Goal: Task Accomplishment & Management: Use online tool/utility

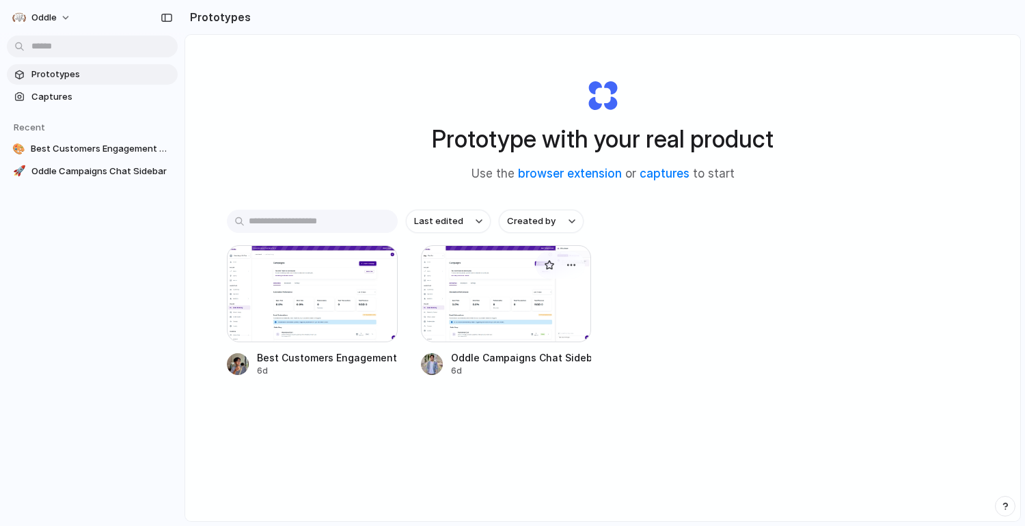
click at [508, 287] on div at bounding box center [506, 293] width 171 height 97
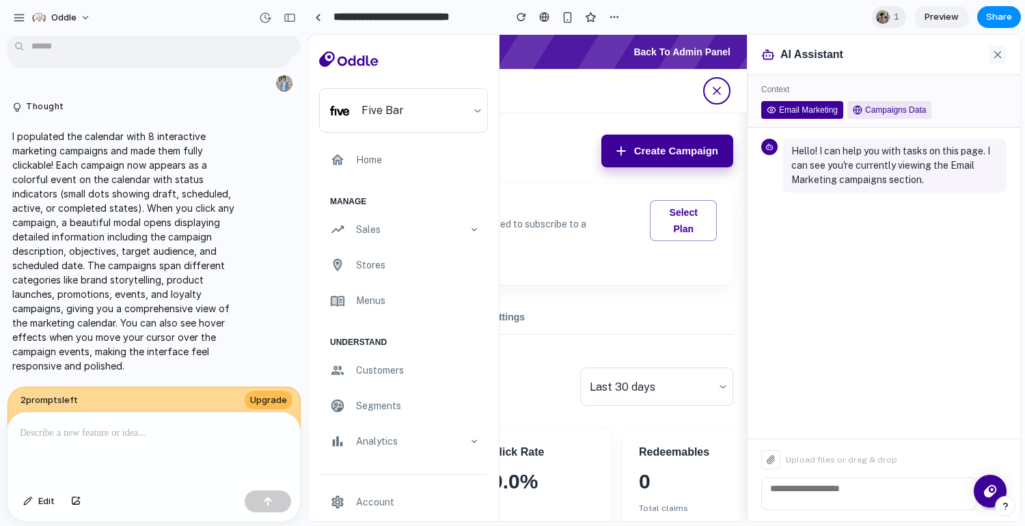
click at [1009, 47] on div "AI Assistant" at bounding box center [884, 55] width 273 height 40
click at [1003, 50] on icon at bounding box center [998, 55] width 12 height 12
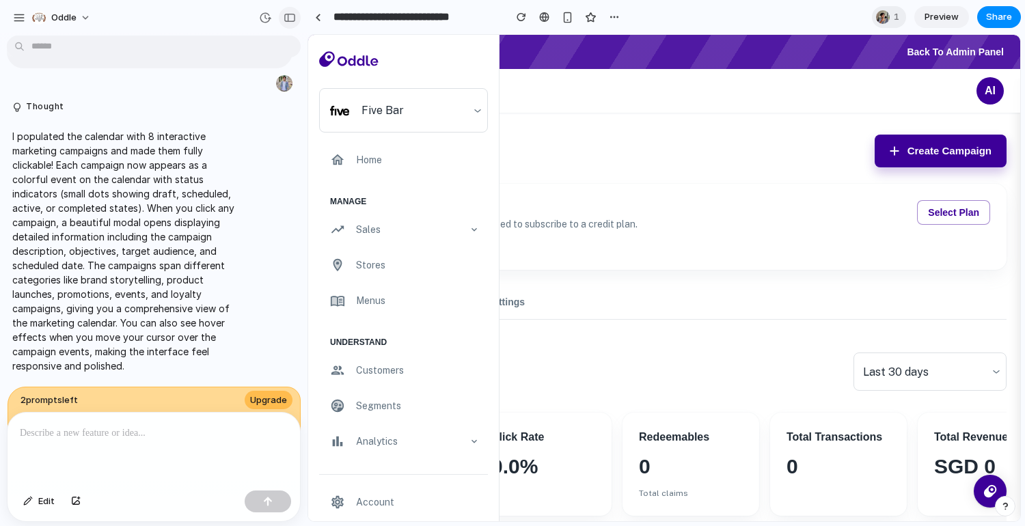
click at [295, 16] on div "button" at bounding box center [290, 18] width 12 height 10
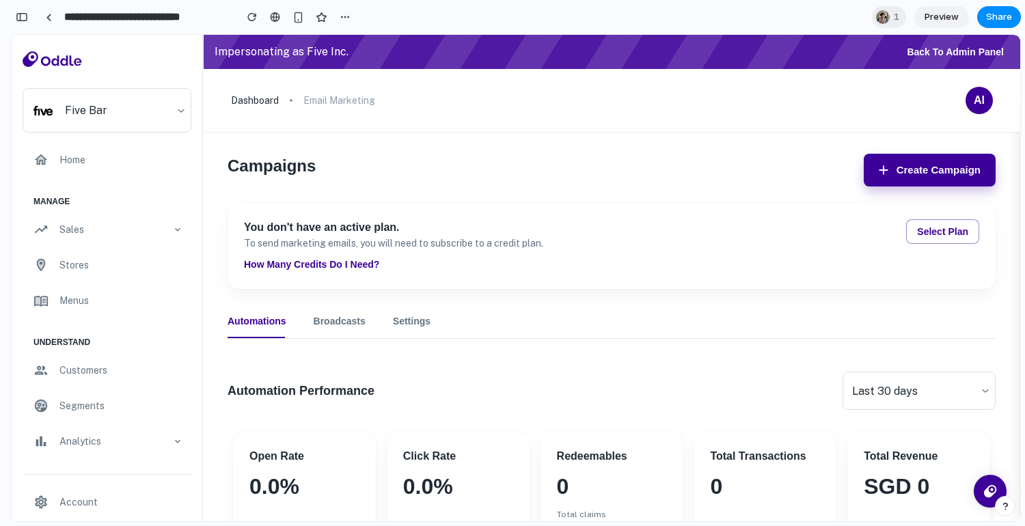
scroll to position [7117, 0]
click at [751, 10] on section "**********" at bounding box center [516, 17] width 1010 height 34
click at [513, 263] on div at bounding box center [513, 263] width 0 height 0
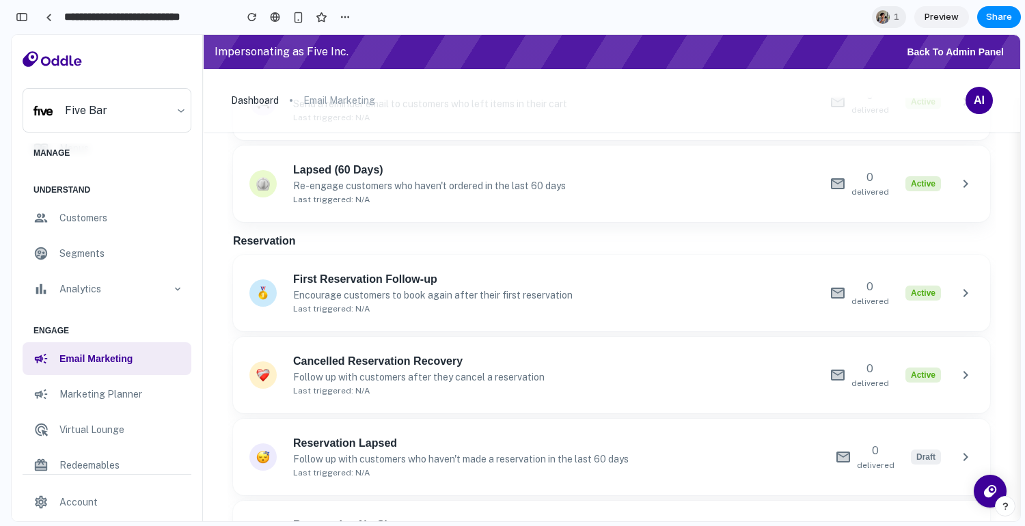
scroll to position [632, 0]
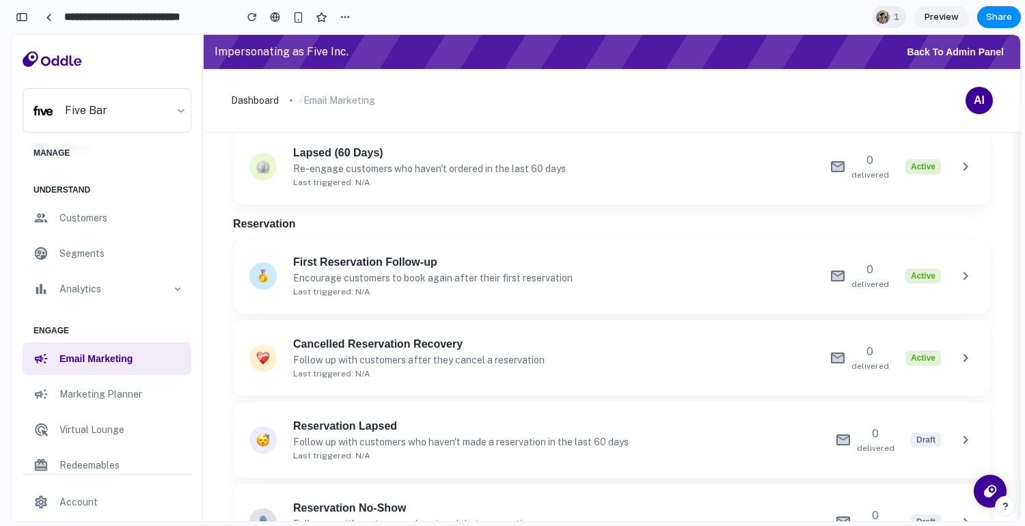
click at [110, 387] on p "marketing planner" at bounding box center [121, 394] width 124 height 15
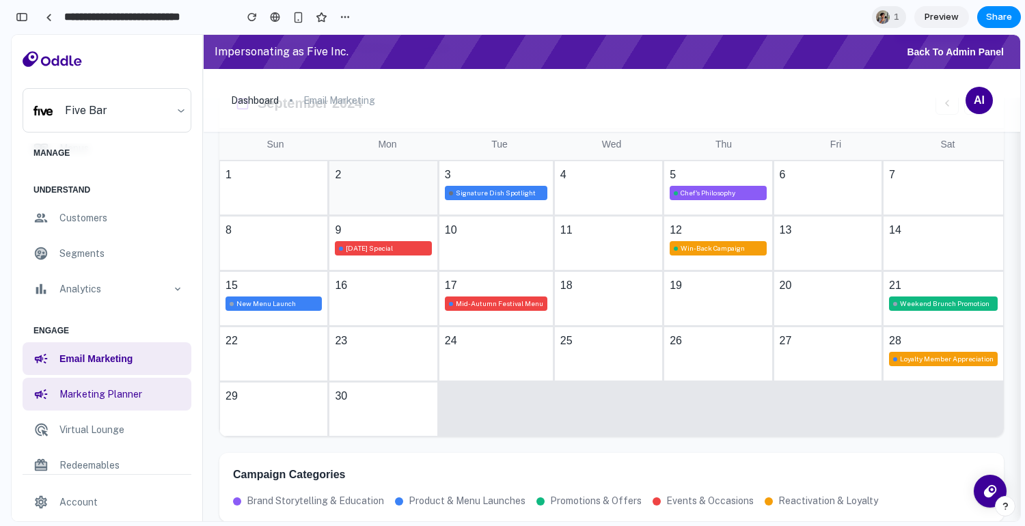
scroll to position [68, 0]
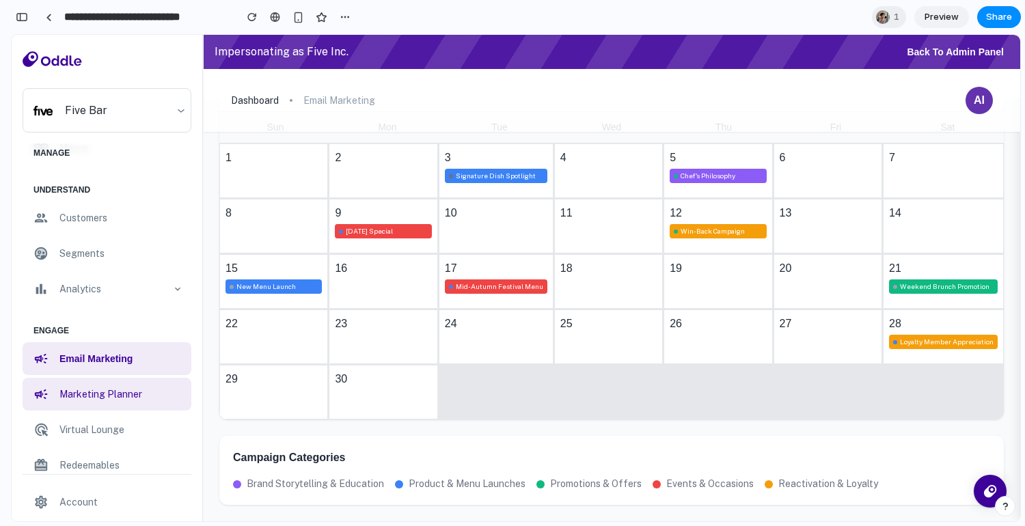
click at [973, 107] on button "AI" at bounding box center [979, 100] width 27 height 27
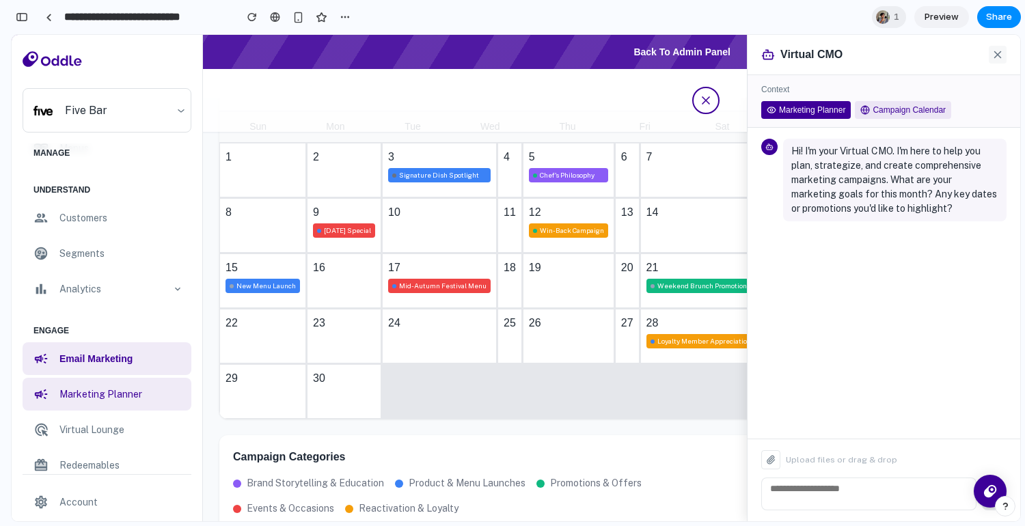
click at [999, 54] on icon at bounding box center [998, 55] width 12 height 12
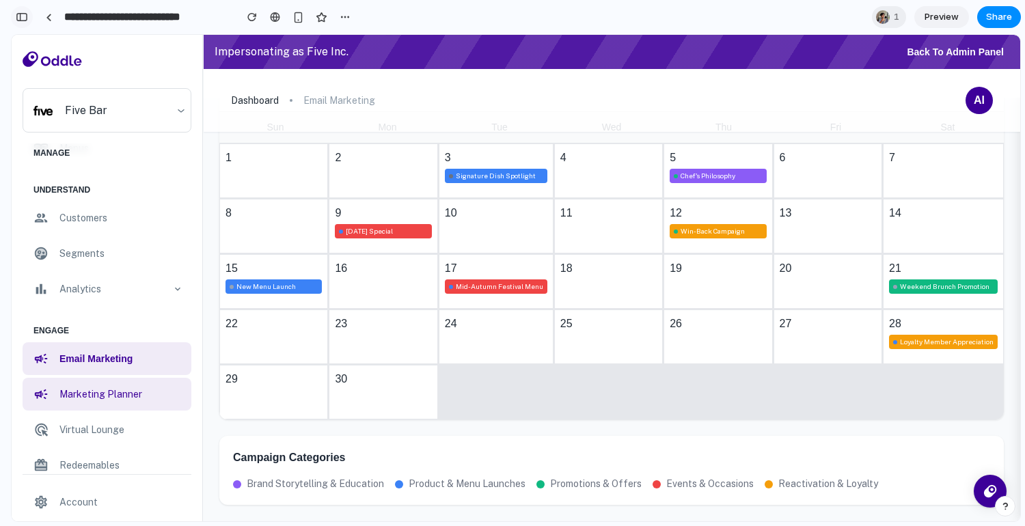
click at [19, 18] on div "button" at bounding box center [22, 17] width 12 height 10
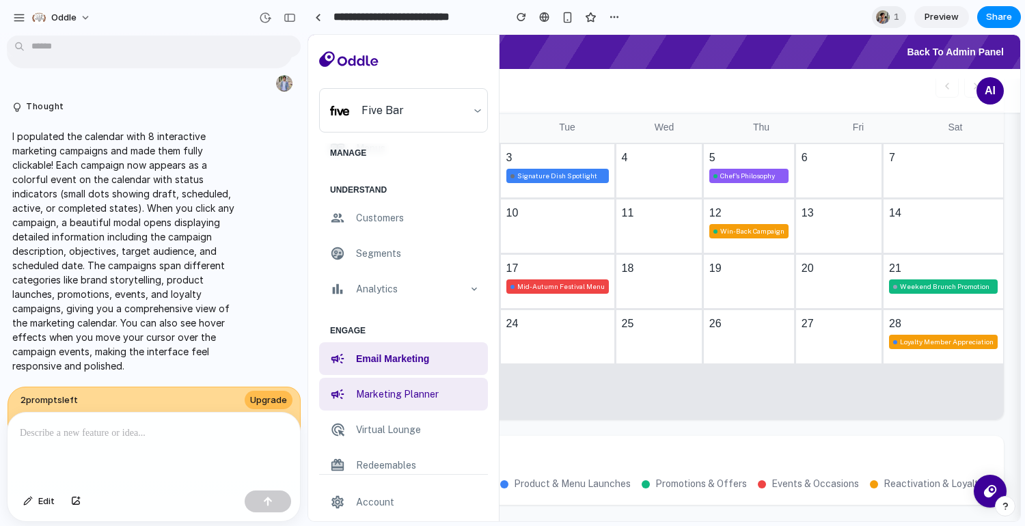
scroll to position [3749, 0]
click at [54, 25] on button "Oddle" at bounding box center [62, 18] width 71 height 22
click at [25, 21] on div "Settings Invite members Change theme Sign out" at bounding box center [512, 263] width 1025 height 526
click at [17, 17] on div "button" at bounding box center [19, 18] width 12 height 12
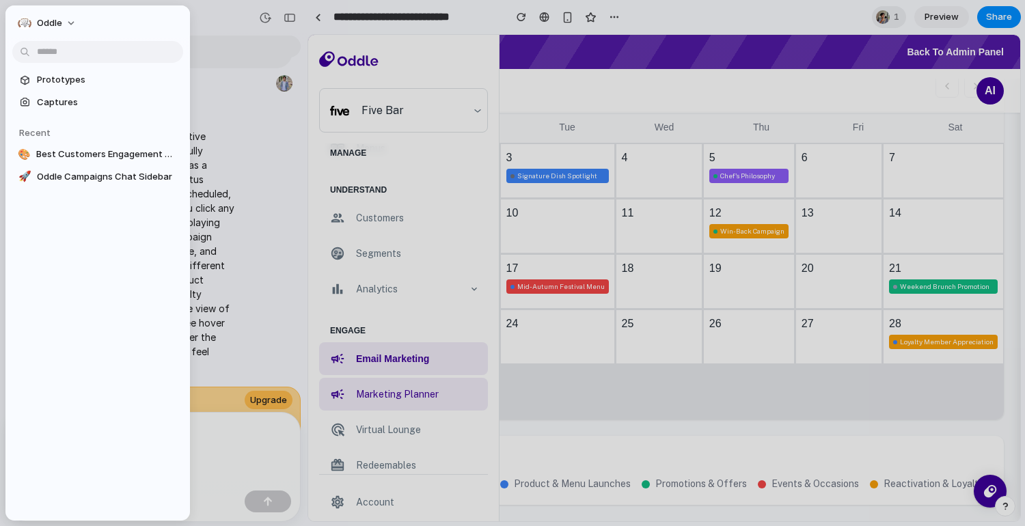
click at [279, 131] on div "I populated the calendar with 8 interactive marketing campaigns and made them f…" at bounding box center [150, 251] width 286 height 260
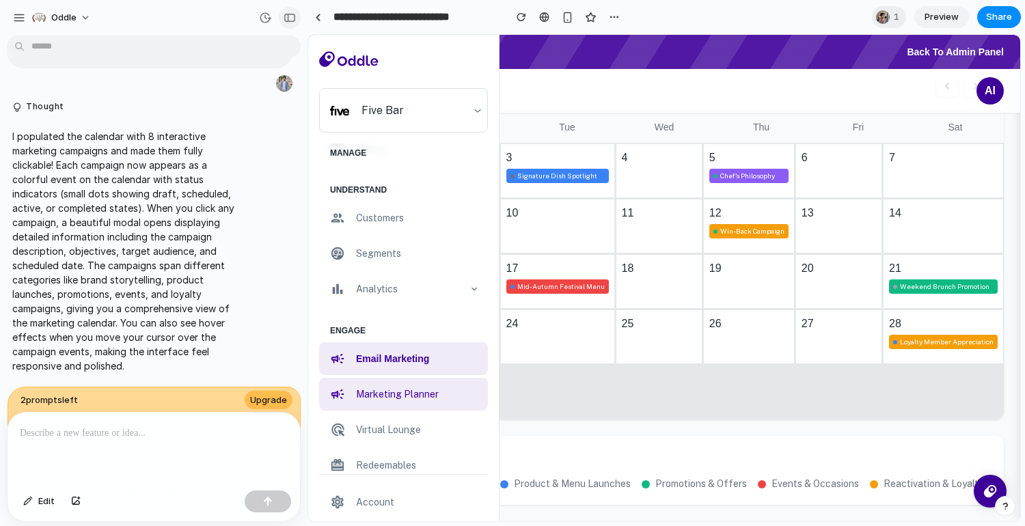
click at [288, 17] on div "button" at bounding box center [290, 18] width 12 height 10
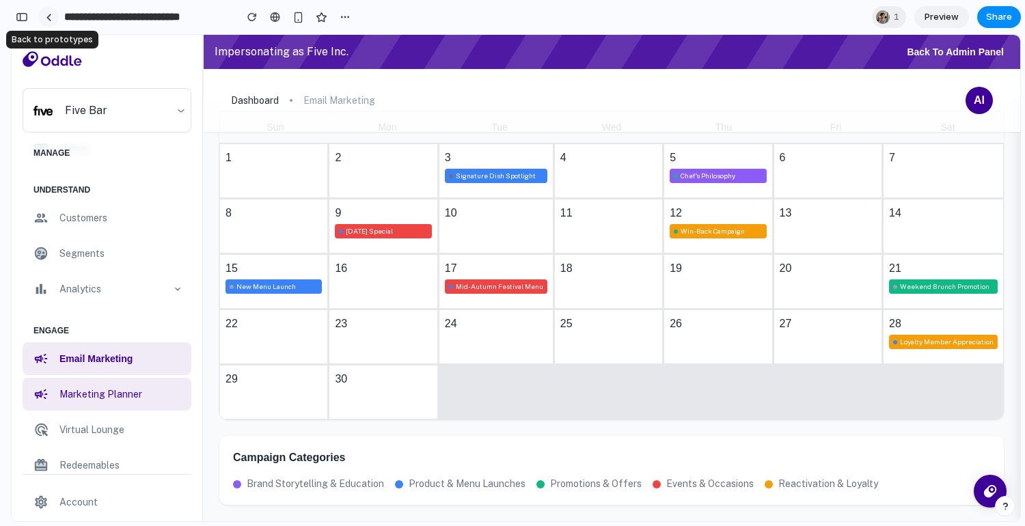
click at [47, 22] on link at bounding box center [48, 17] width 21 height 21
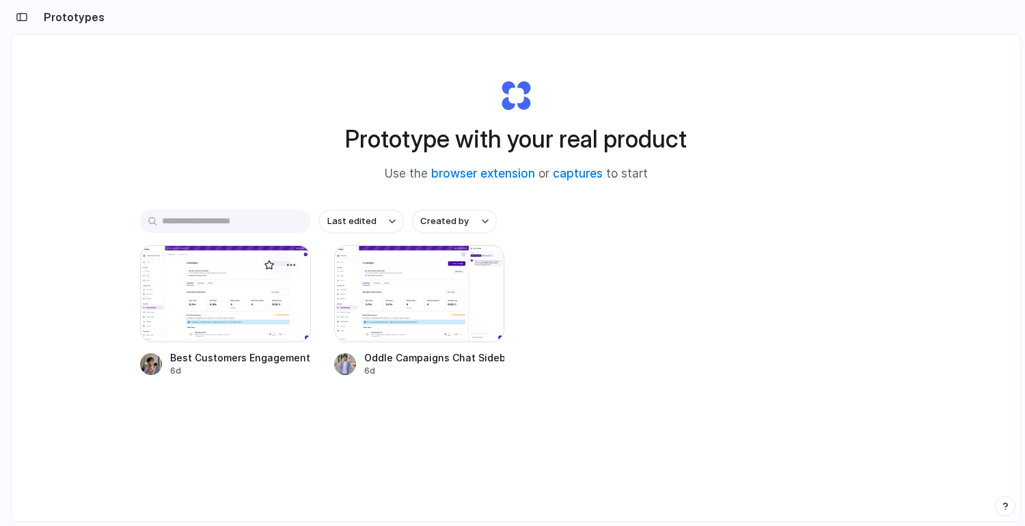
click at [232, 319] on div at bounding box center [225, 293] width 171 height 97
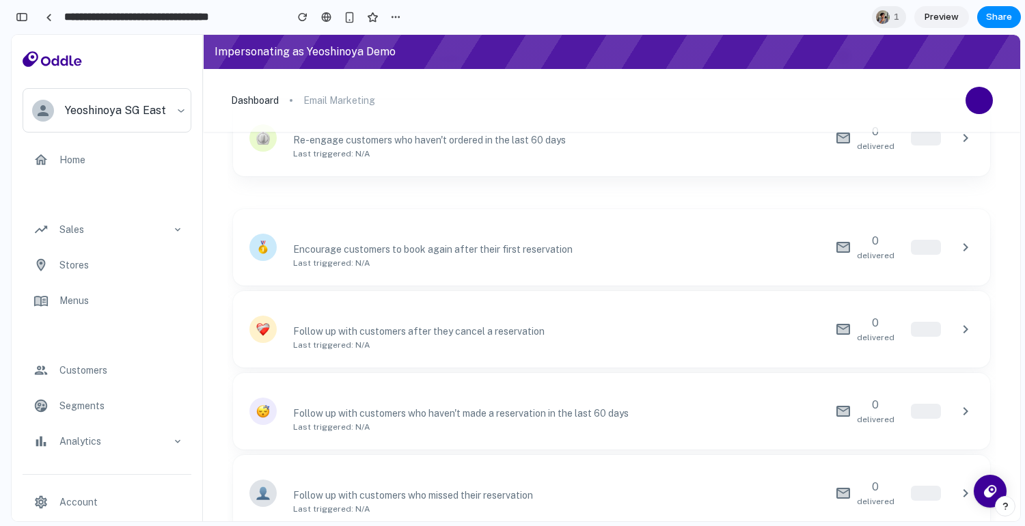
scroll to position [751, 0]
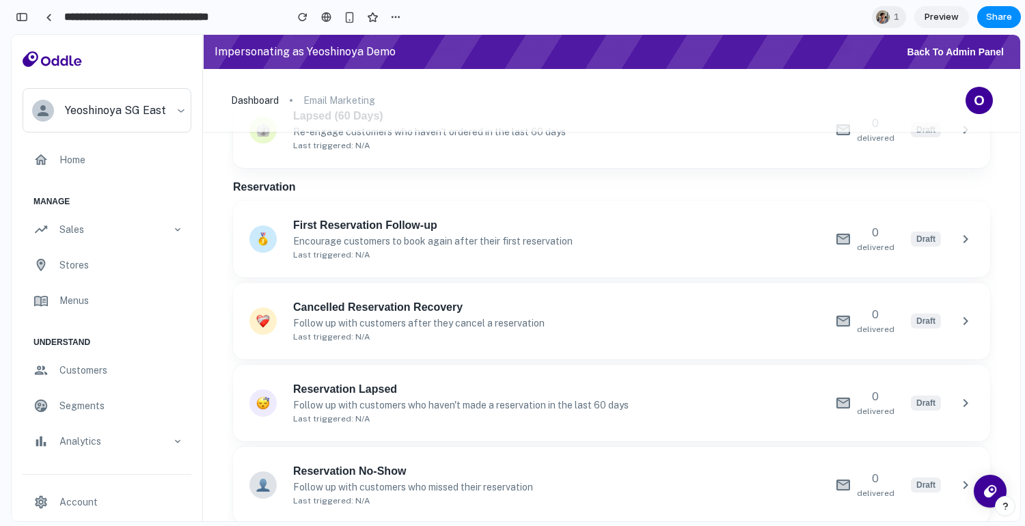
click at [492, 317] on p "Follow up with customers after they cancel a reservation" at bounding box center [419, 323] width 252 height 15
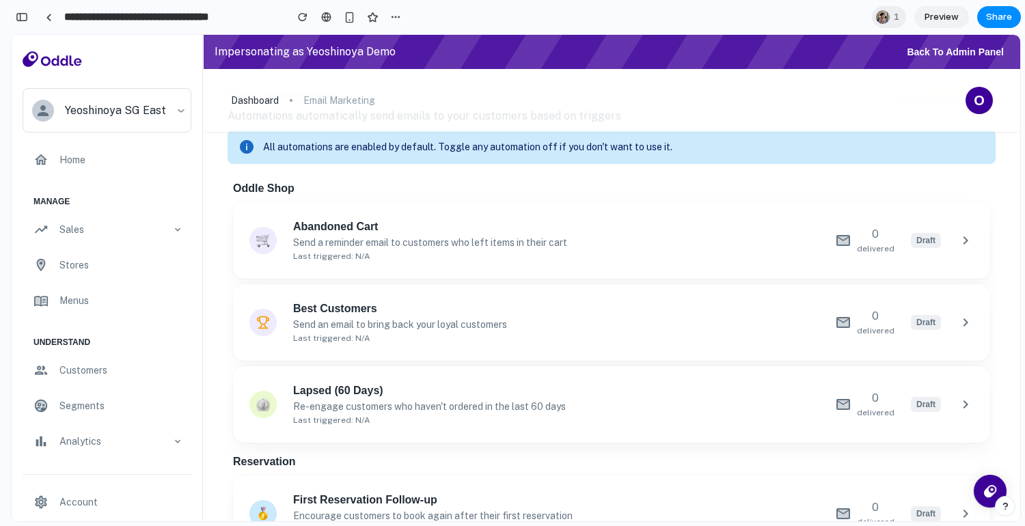
scroll to position [474, 0]
click at [433, 315] on h6 "Best Customers" at bounding box center [400, 311] width 214 height 16
